Goal: Task Accomplishment & Management: Manage account settings

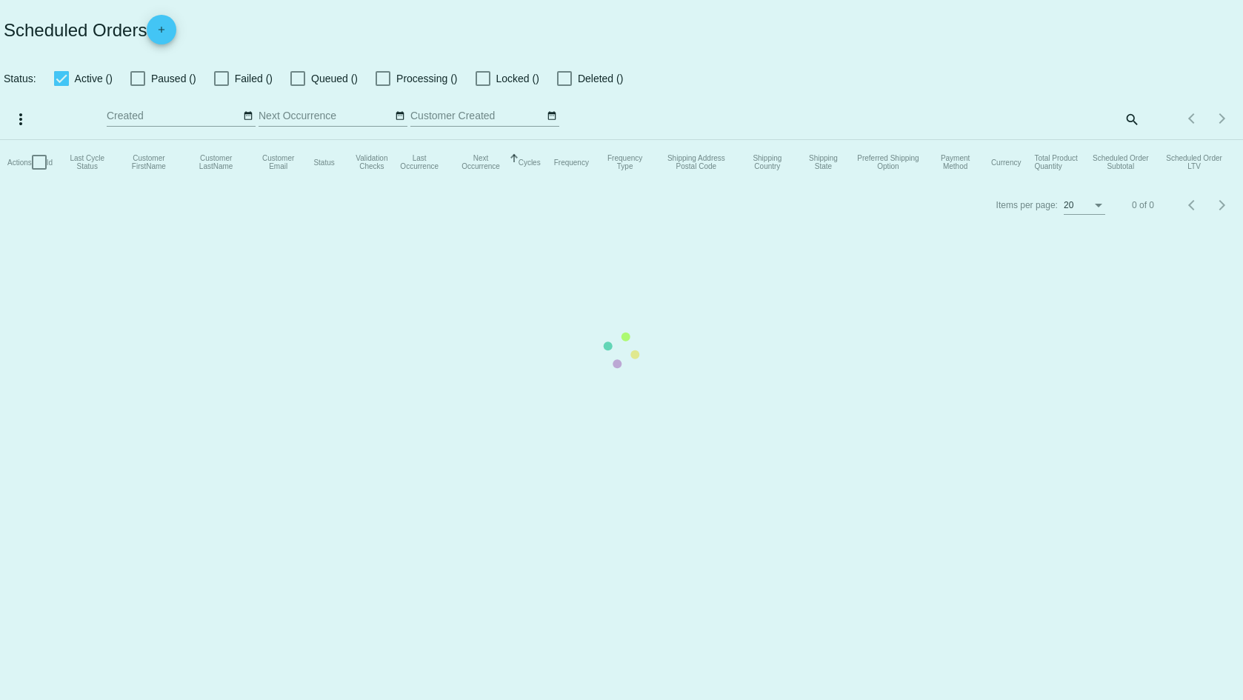
checkbox input "false"
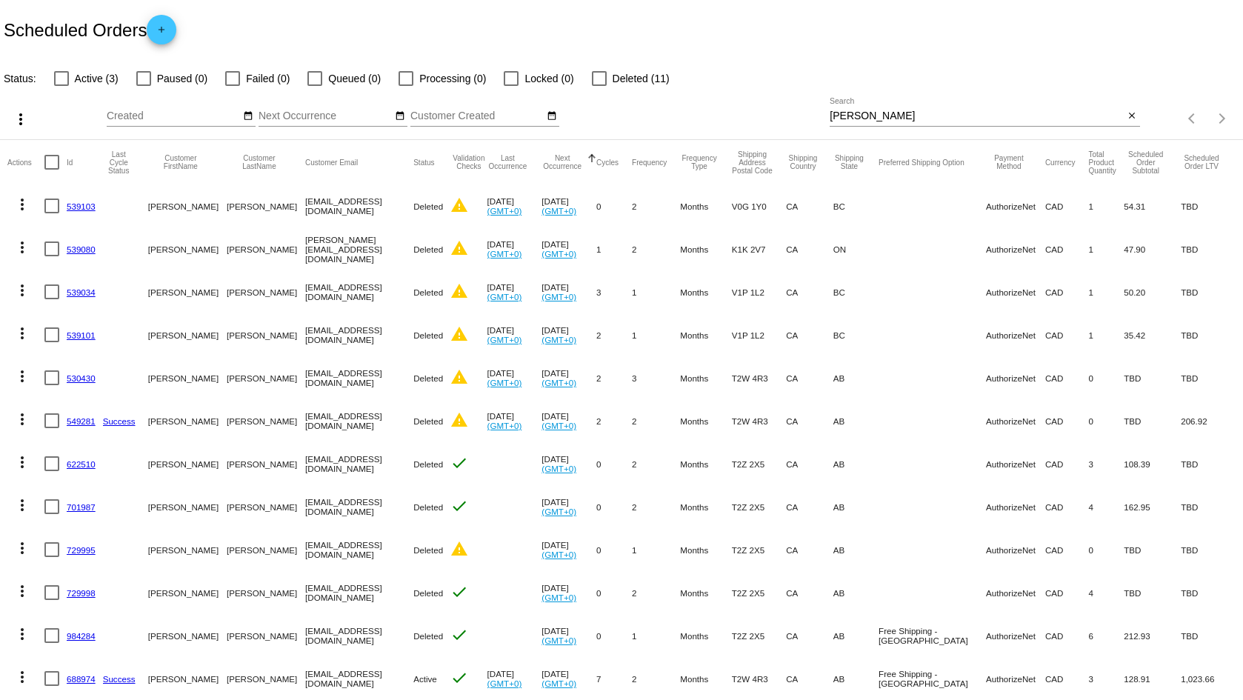
click at [1140, 116] on div "Items per page: 20 1 - 14 of 14" at bounding box center [1191, 118] width 103 height 41
click at [1127, 110] on span "close" at bounding box center [1132, 116] width 10 height 12
click at [1124, 122] on mat-icon "search" at bounding box center [1131, 118] width 18 height 23
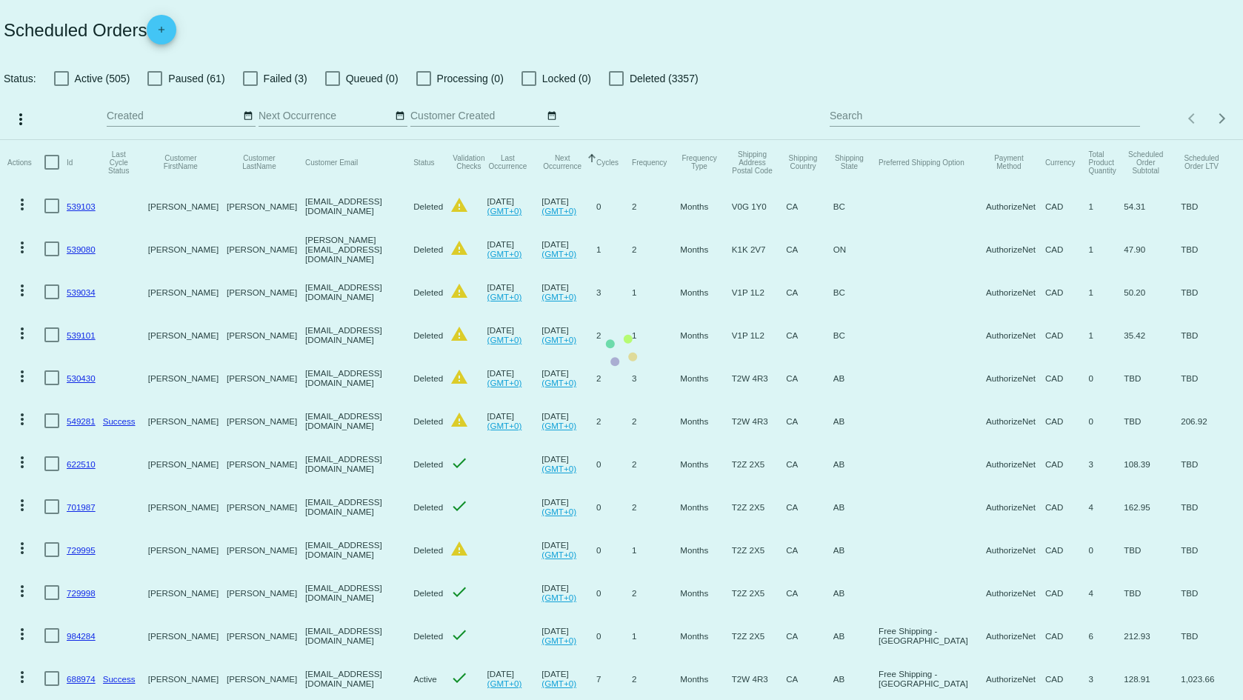
click at [987, 140] on mat-table "Actions Id Last Cycle Status Customer FirstName Customer LastName Customer Emai…" at bounding box center [621, 463] width 1243 height 646
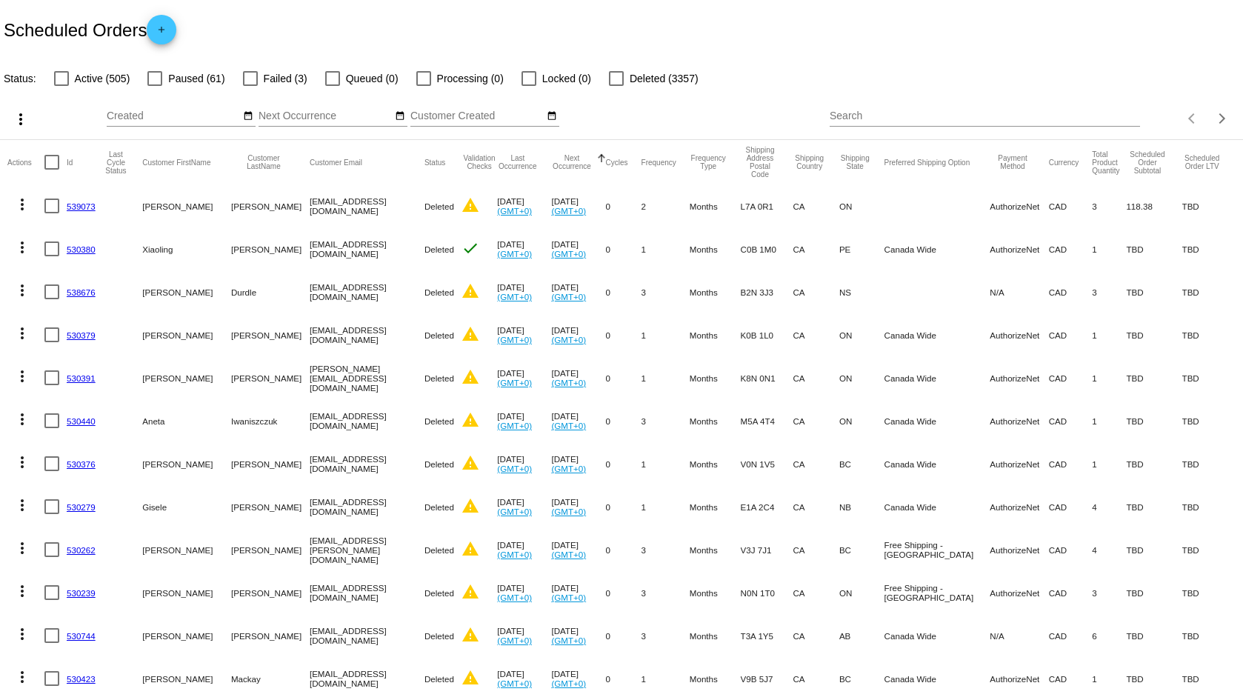
click at [844, 123] on div "Search" at bounding box center [985, 112] width 310 height 29
paste input "[EMAIL_ADDRESS][DOMAIN_NAME]"
type input "[EMAIL_ADDRESS][DOMAIN_NAME]"
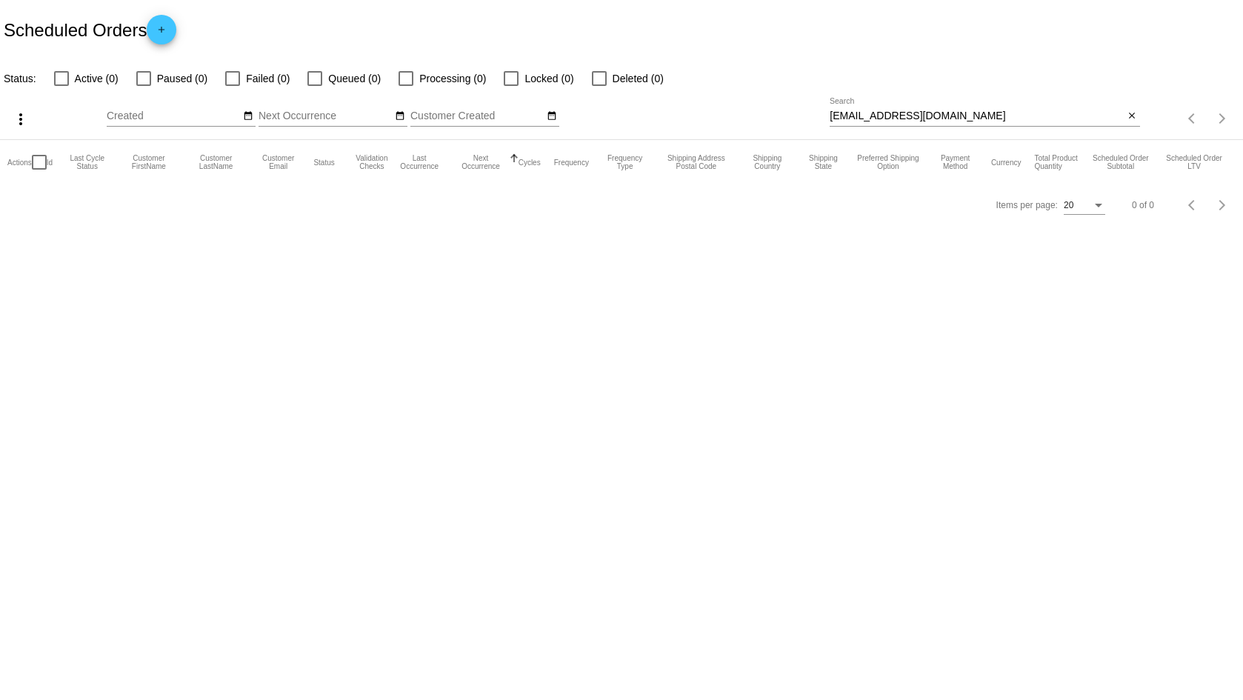
drag, startPoint x: 990, startPoint y: 105, endPoint x: 775, endPoint y: 158, distance: 221.1
click at [775, 158] on app-dashboard-scheduled-orders "Scheduled Orders add Status: Active (0) Paused (0) Failed (0) Queued (0) Proces…" at bounding box center [621, 113] width 1243 height 226
click at [981, 106] on div "[EMAIL_ADDRESS][DOMAIN_NAME] Search" at bounding box center [977, 112] width 294 height 29
drag, startPoint x: 981, startPoint y: 106, endPoint x: 798, endPoint y: 128, distance: 184.3
click at [798, 128] on div "more_vert Sep Jan Feb Mar [DATE]" at bounding box center [621, 113] width 1243 height 53
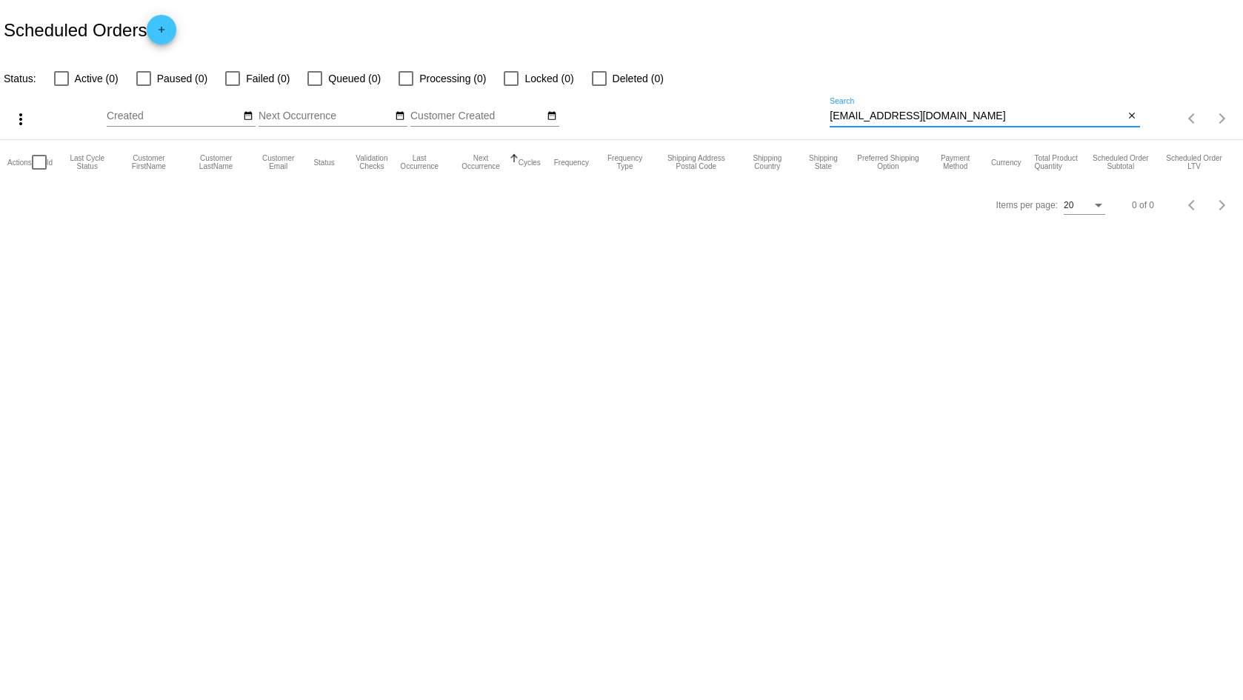
click at [949, 116] on input "[EMAIL_ADDRESS][DOMAIN_NAME]" at bounding box center [977, 116] width 294 height 12
drag, startPoint x: 967, startPoint y: 117, endPoint x: 744, endPoint y: 149, distance: 225.2
click at [744, 149] on app-dashboard-scheduled-orders "Scheduled Orders add Status: Active (0) Paused (0) Failed (0) Queued (0) Proces…" at bounding box center [621, 113] width 1243 height 226
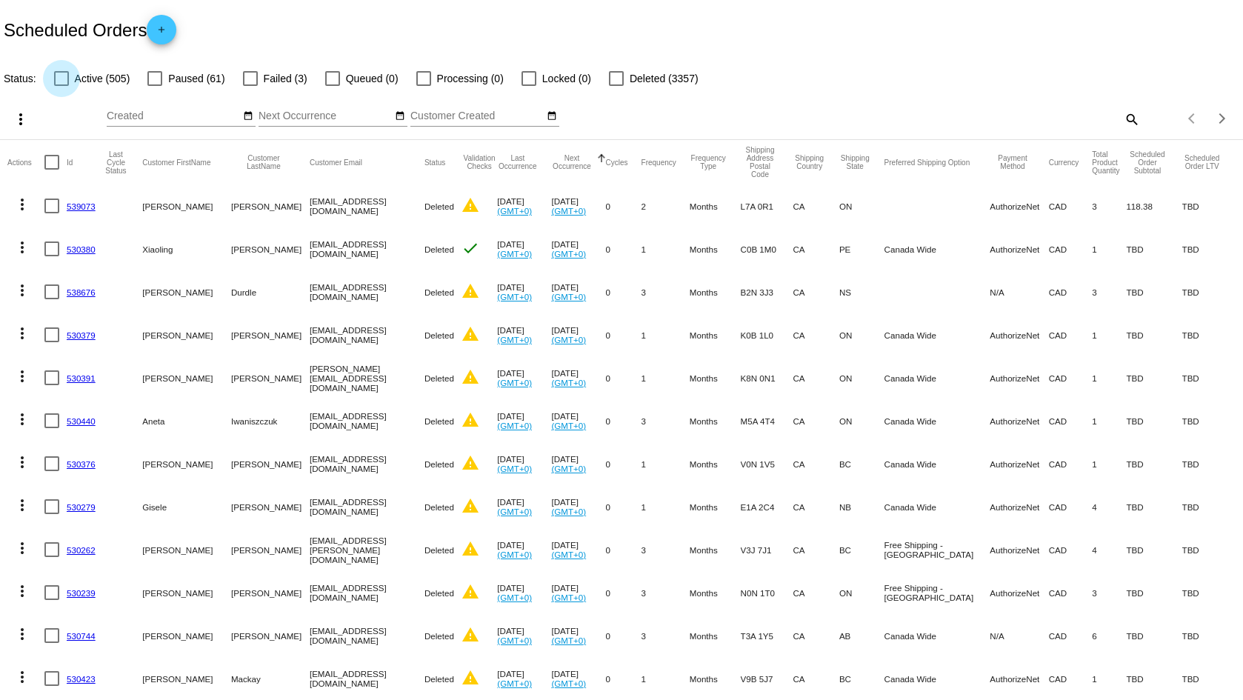
click at [63, 71] on div at bounding box center [61, 78] width 15 height 15
click at [61, 86] on input "Active (505)" at bounding box center [61, 86] width 1 height 1
checkbox input "true"
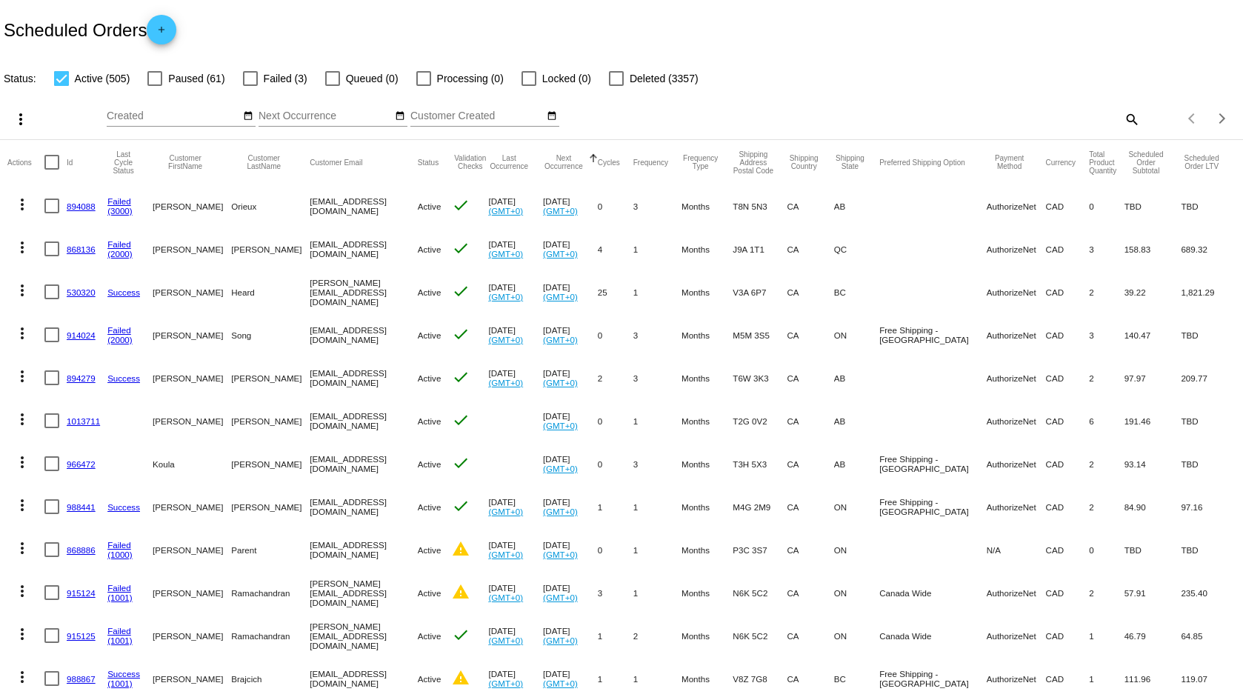
click at [83, 292] on link "530320" at bounding box center [81, 292] width 29 height 10
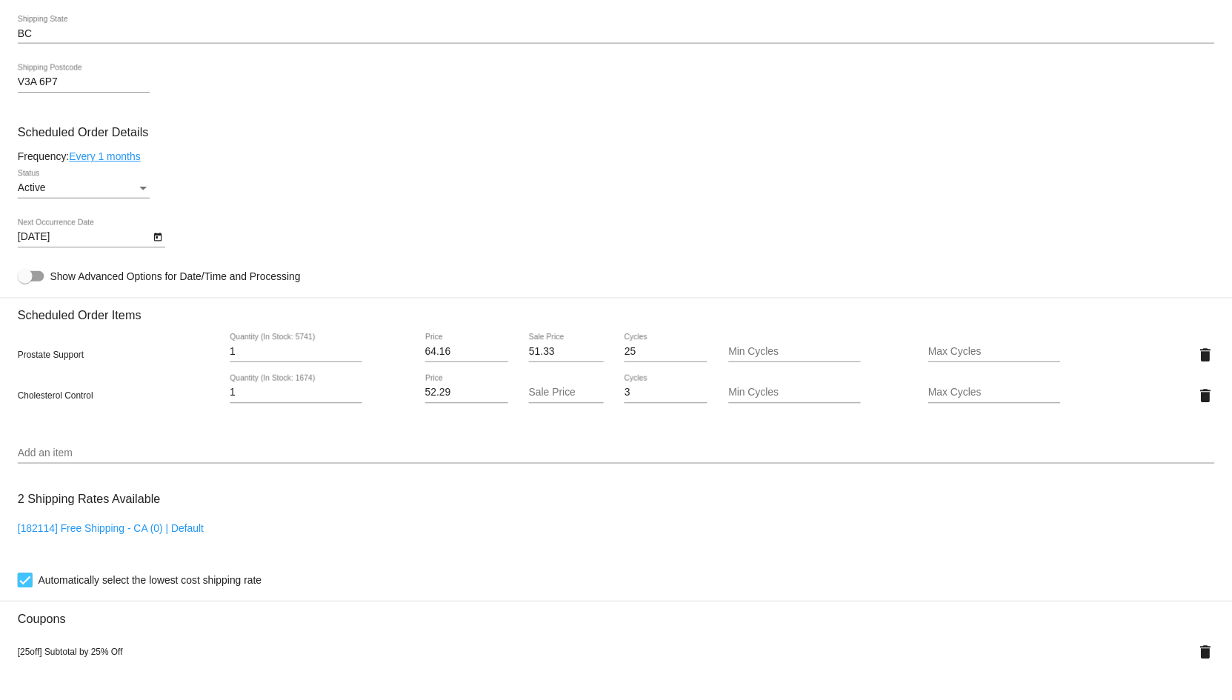
scroll to position [741, 0]
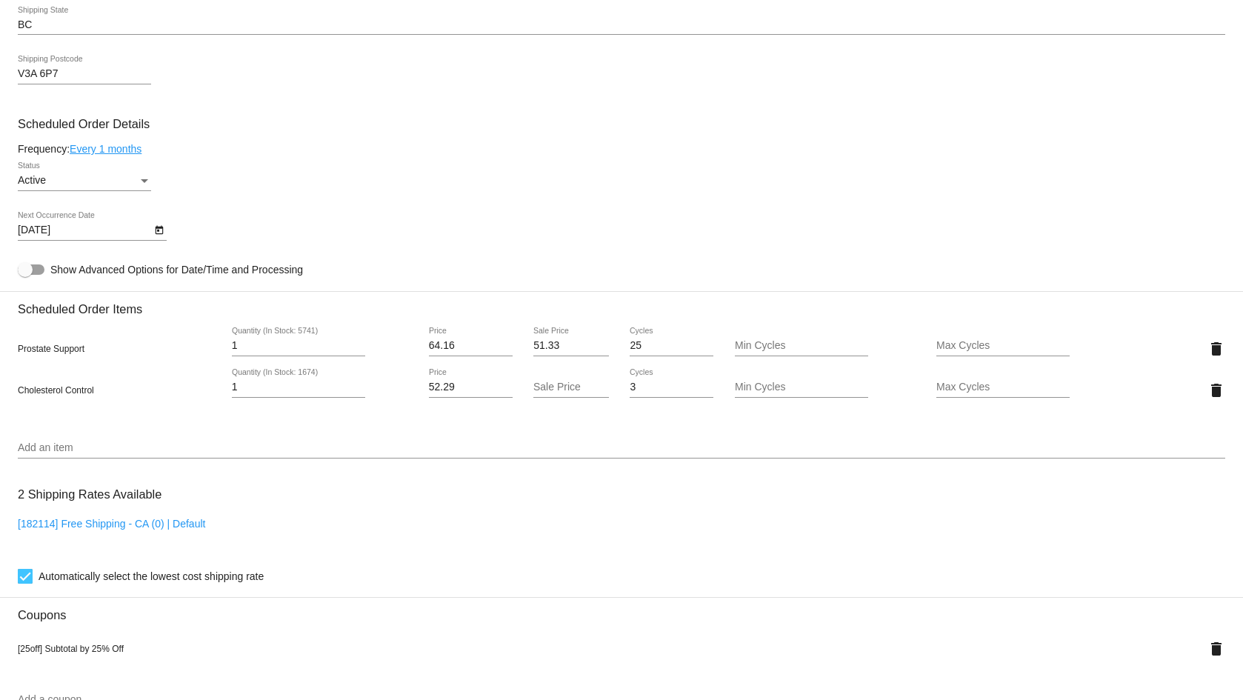
click at [140, 150] on link "Every 1 months" at bounding box center [106, 149] width 72 height 12
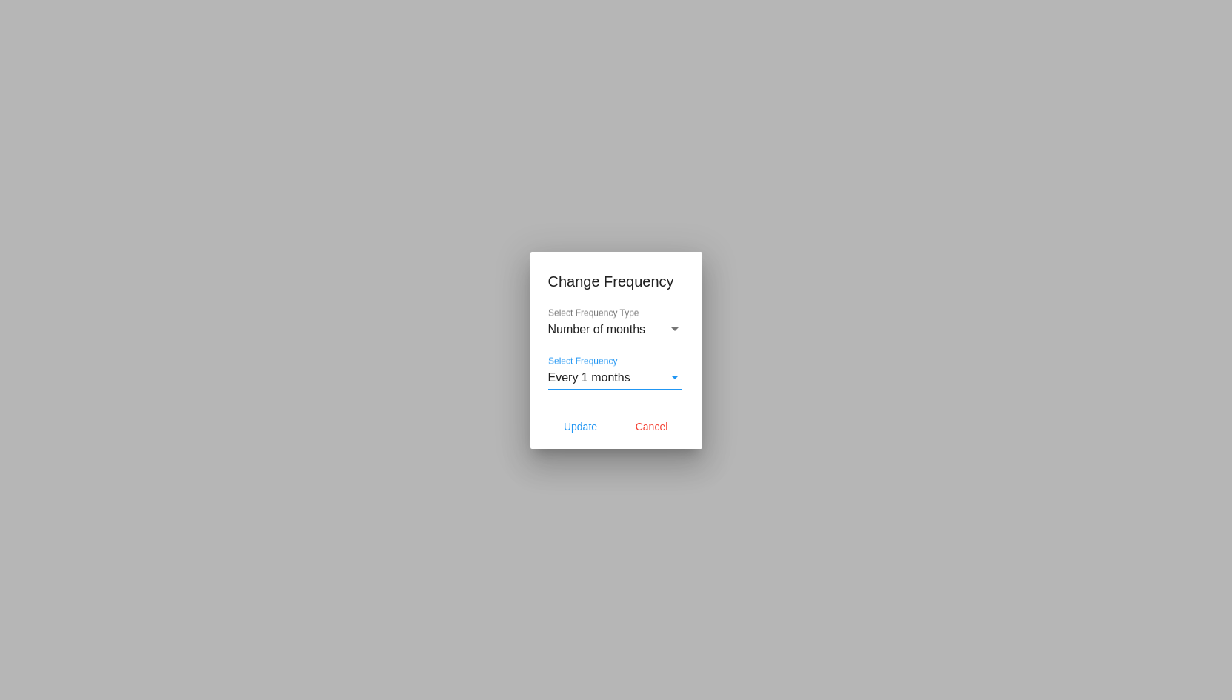
click at [666, 380] on div "Every 1 months" at bounding box center [608, 377] width 120 height 13
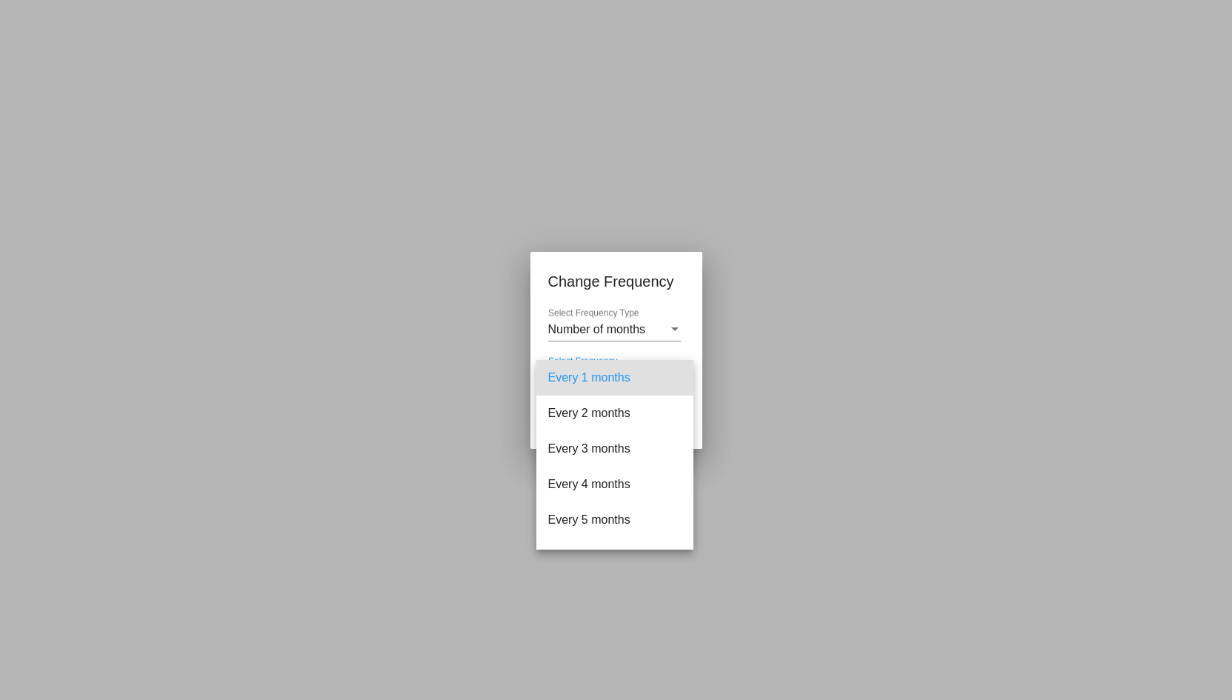
click at [789, 498] on div at bounding box center [616, 350] width 1232 height 700
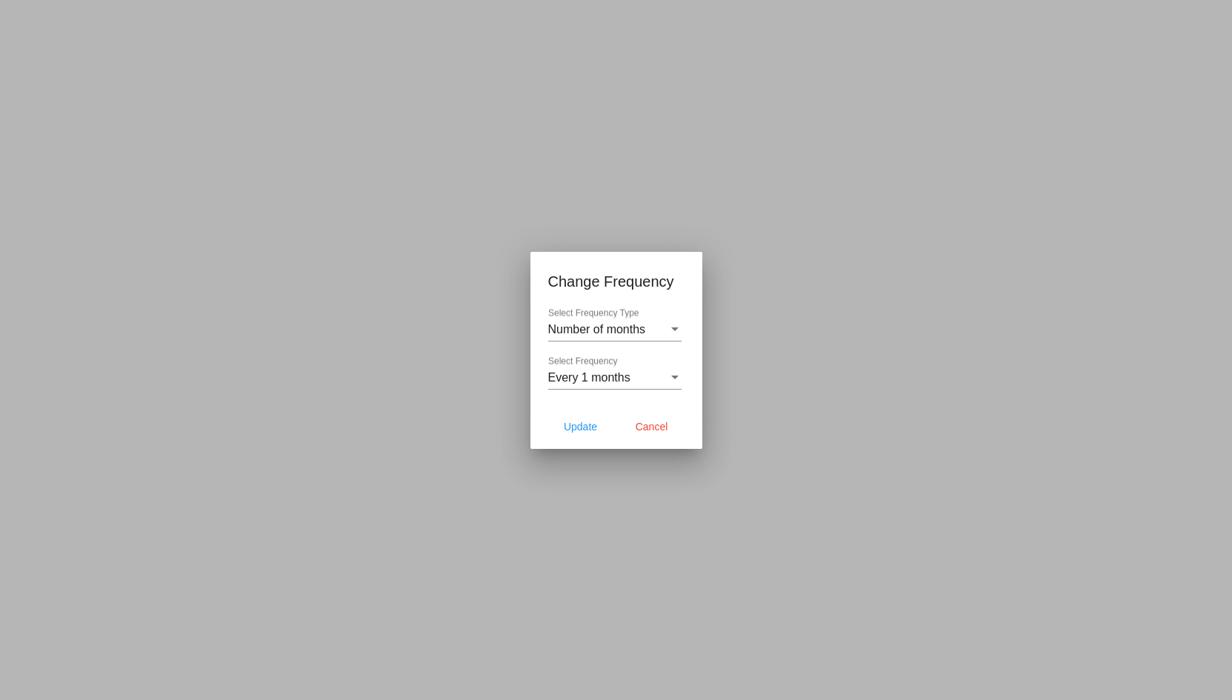
drag, startPoint x: 654, startPoint y: 433, endPoint x: 770, endPoint y: 495, distance: 131.2
click at [770, 495] on div at bounding box center [616, 350] width 1232 height 700
